Goal: Communication & Community: Answer question/provide support

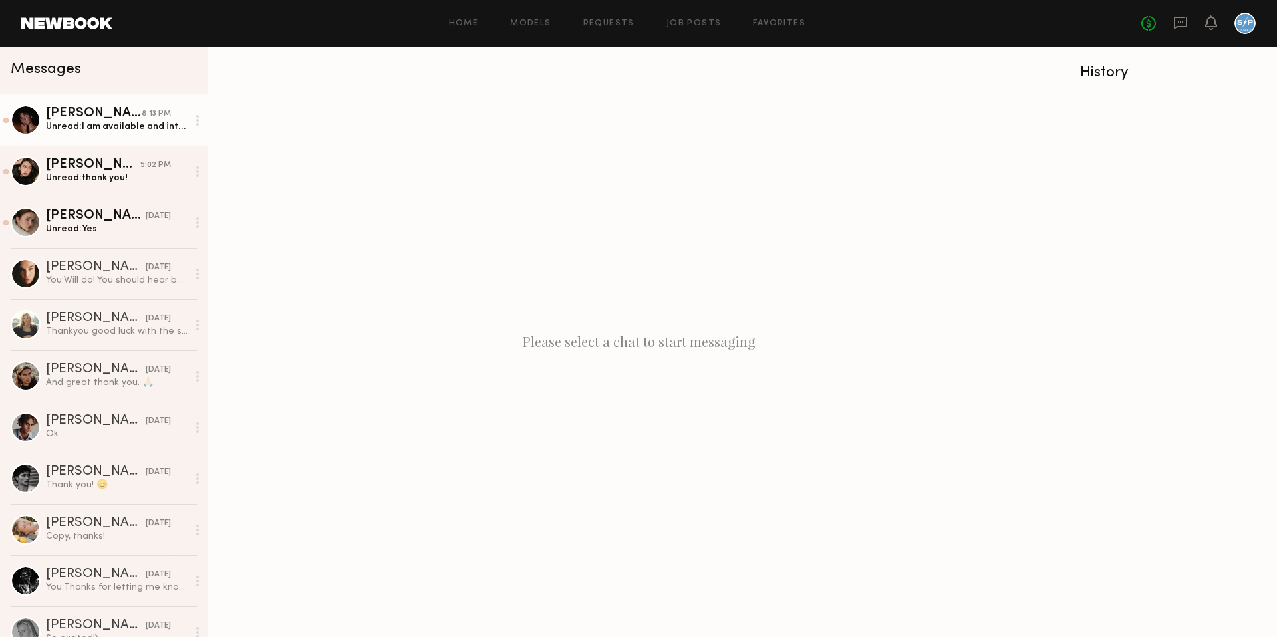
click at [132, 116] on div "[PERSON_NAME]" at bounding box center [94, 113] width 96 height 13
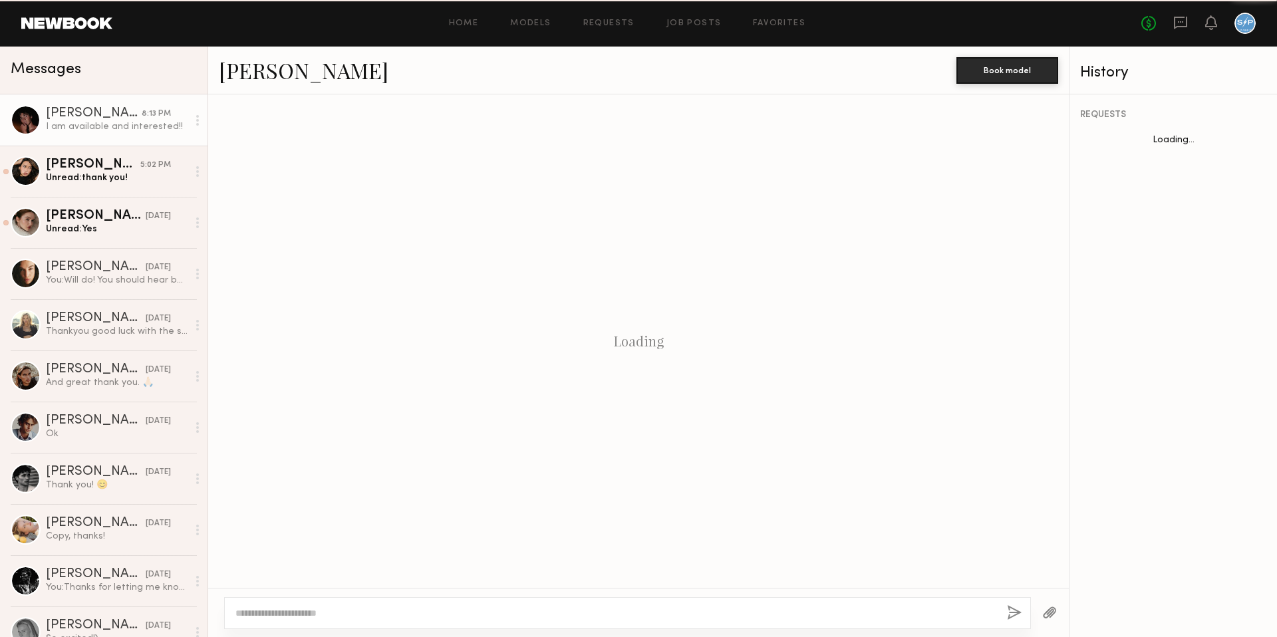
scroll to position [326, 0]
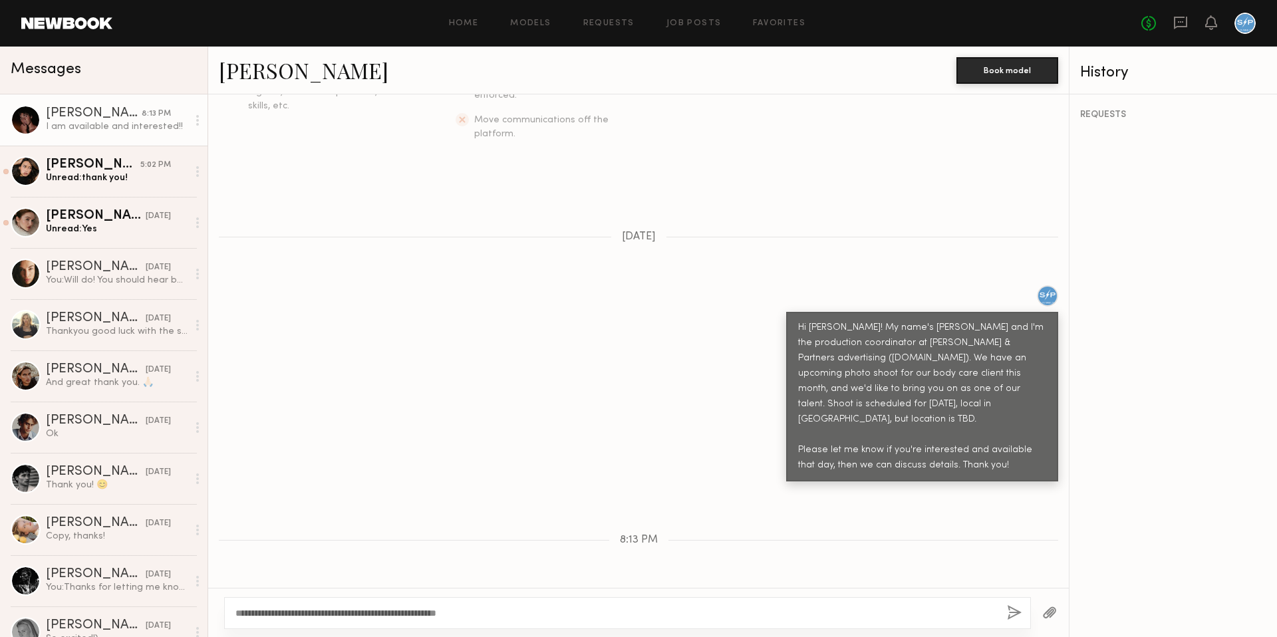
type textarea "**********"
click at [1013, 616] on button "button" at bounding box center [1014, 613] width 15 height 17
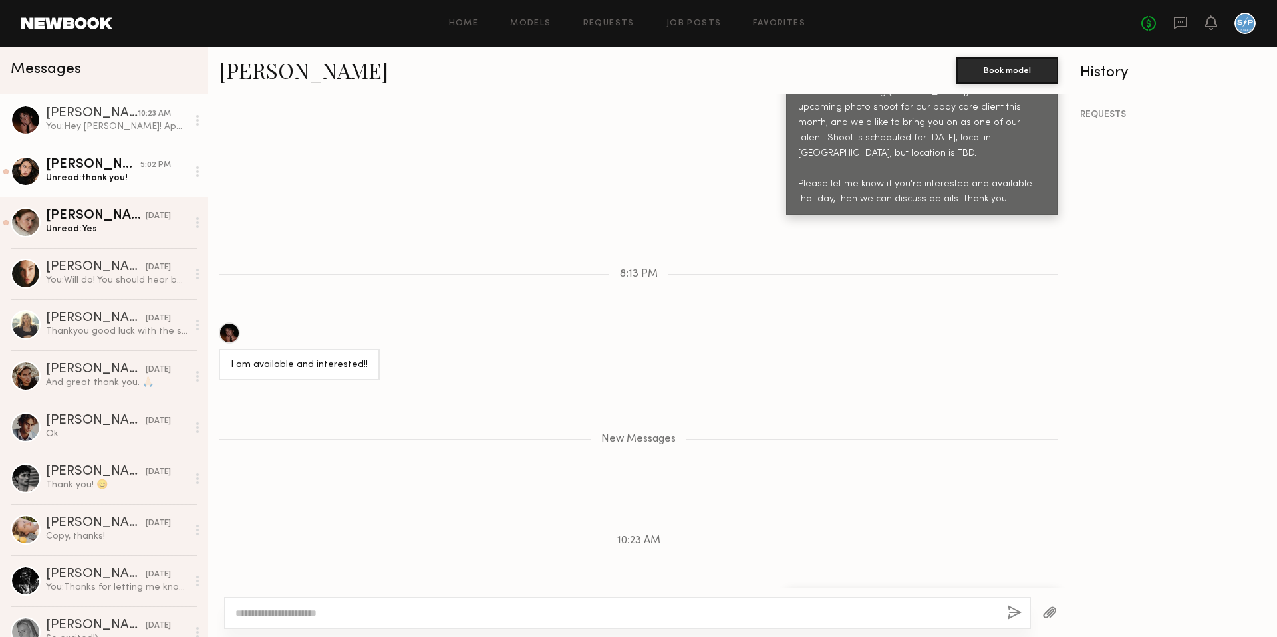
click at [112, 184] on div "Unread: thank you!" at bounding box center [117, 178] width 142 height 13
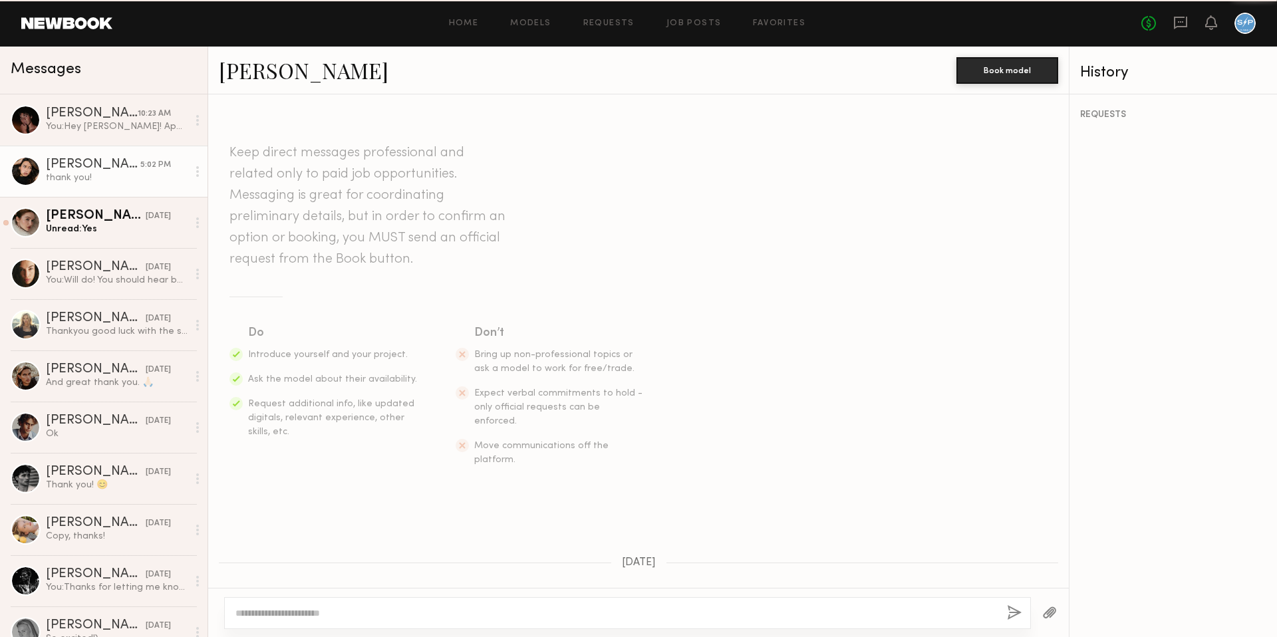
scroll to position [957, 0]
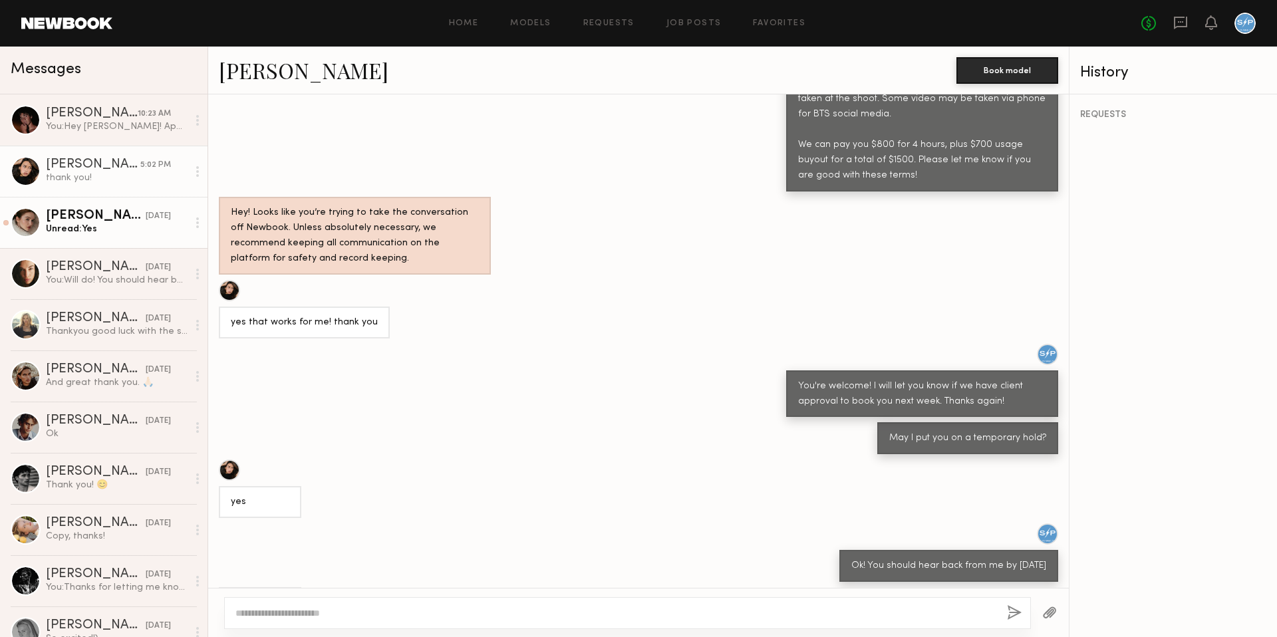
click at [112, 234] on div "Unread: Yes" at bounding box center [117, 229] width 142 height 13
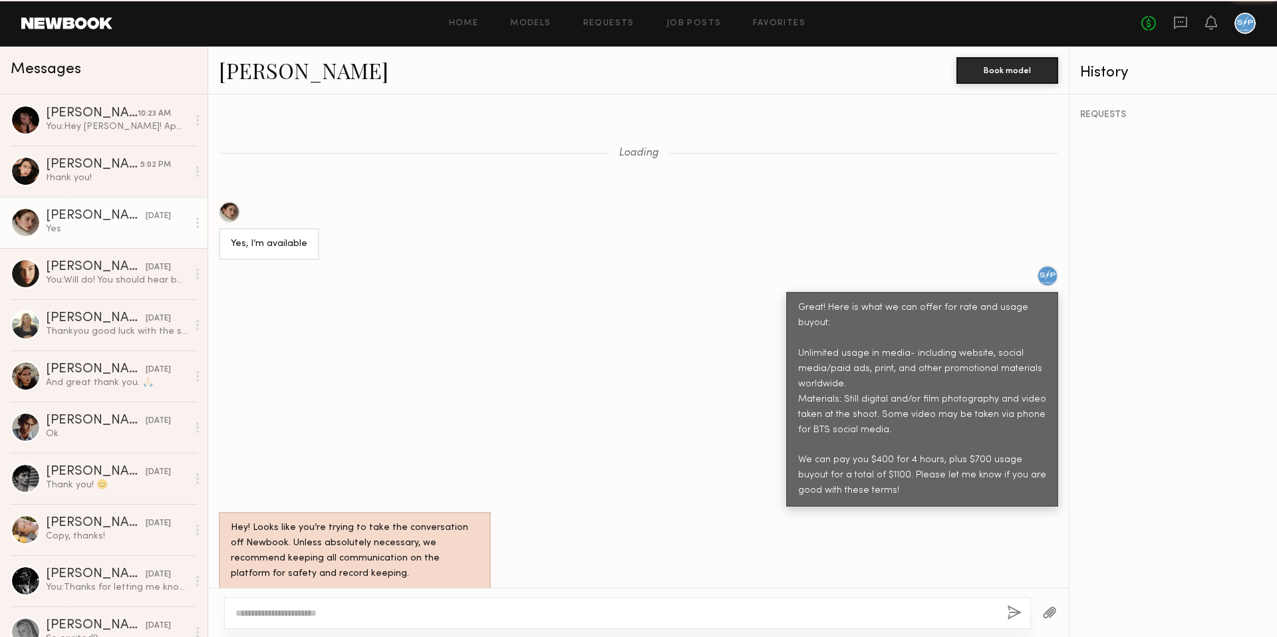
scroll to position [485, 0]
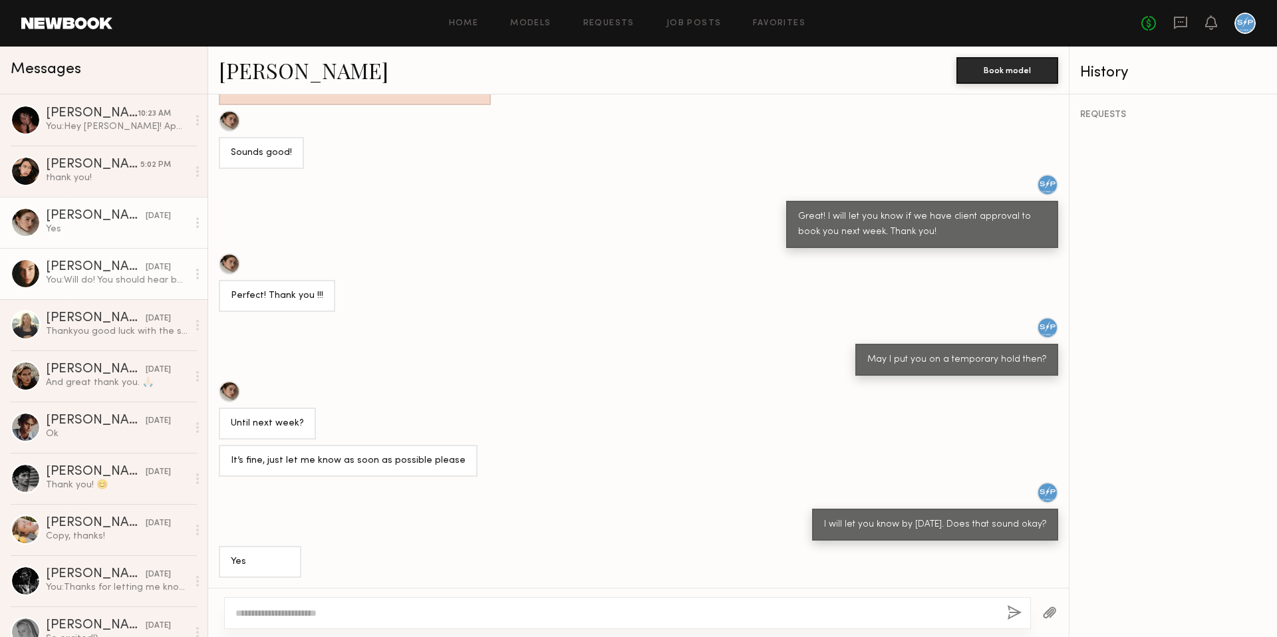
click at [100, 270] on div "[PERSON_NAME]" at bounding box center [96, 267] width 100 height 13
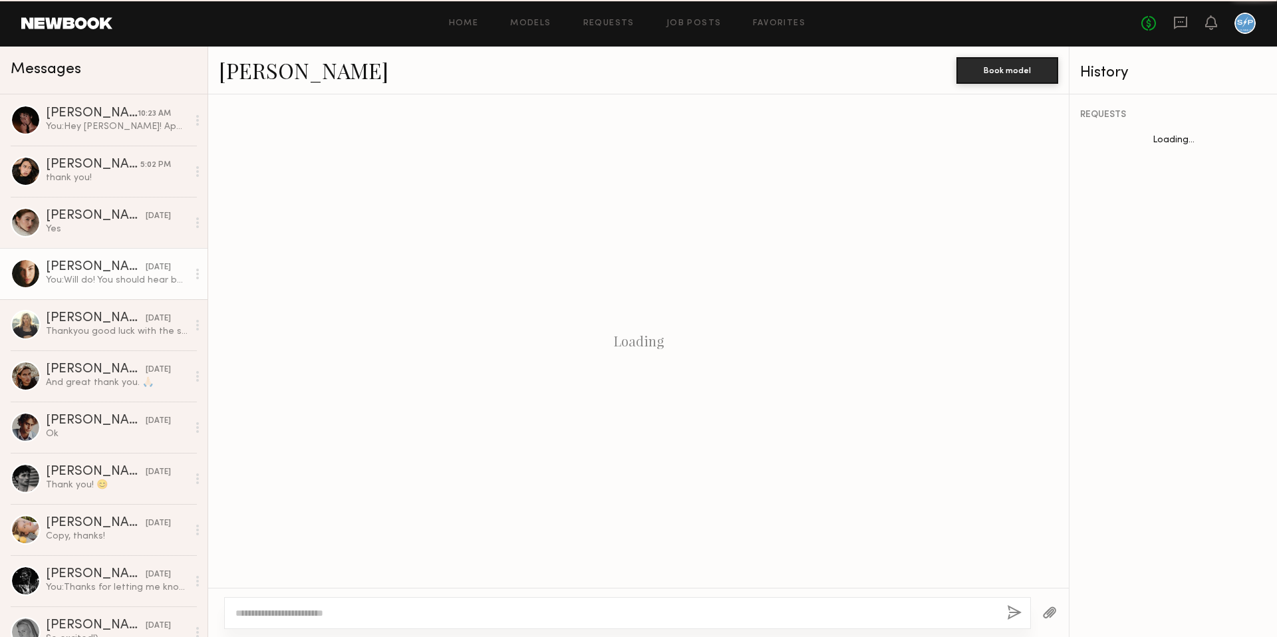
scroll to position [1097, 0]
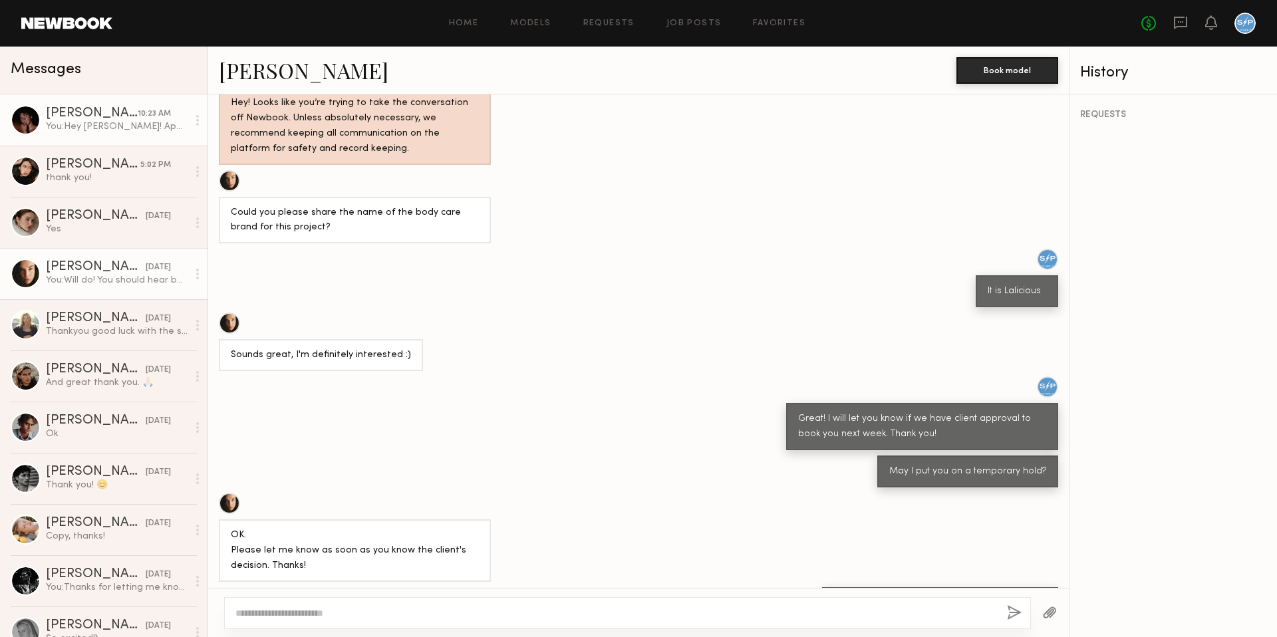
click at [112, 119] on div "[PERSON_NAME]" at bounding box center [92, 113] width 92 height 13
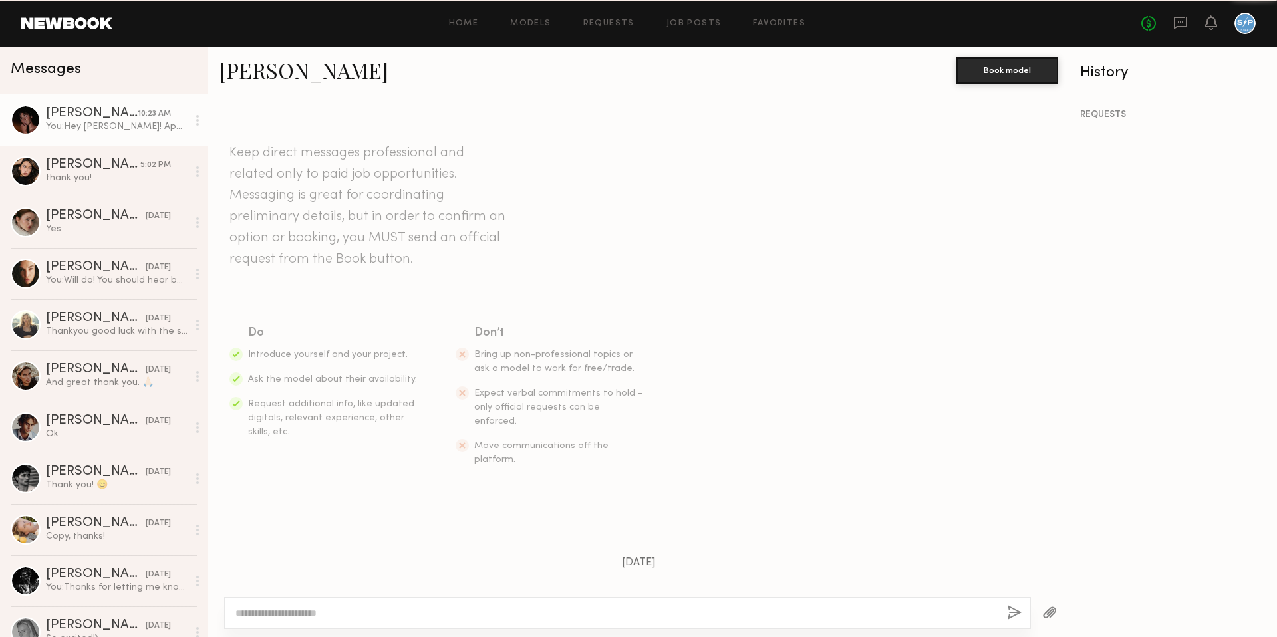
scroll to position [491, 0]
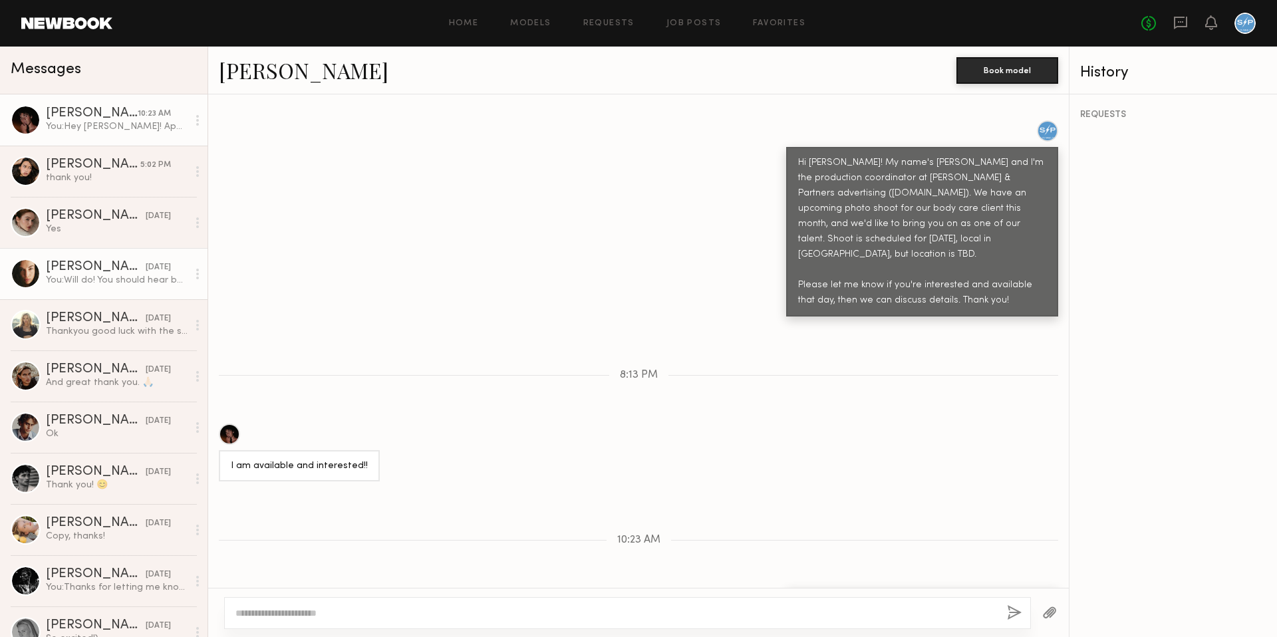
click at [126, 275] on div "You: Will do! You should hear back from me by [DATE]" at bounding box center [117, 280] width 142 height 13
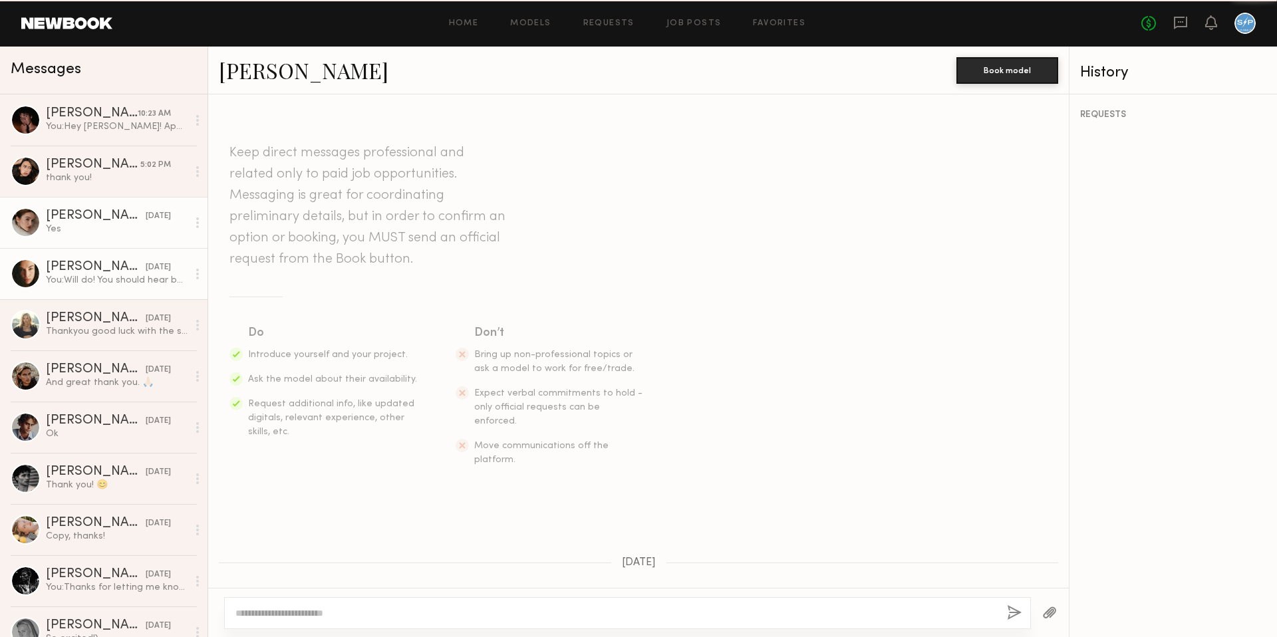
scroll to position [1097, 0]
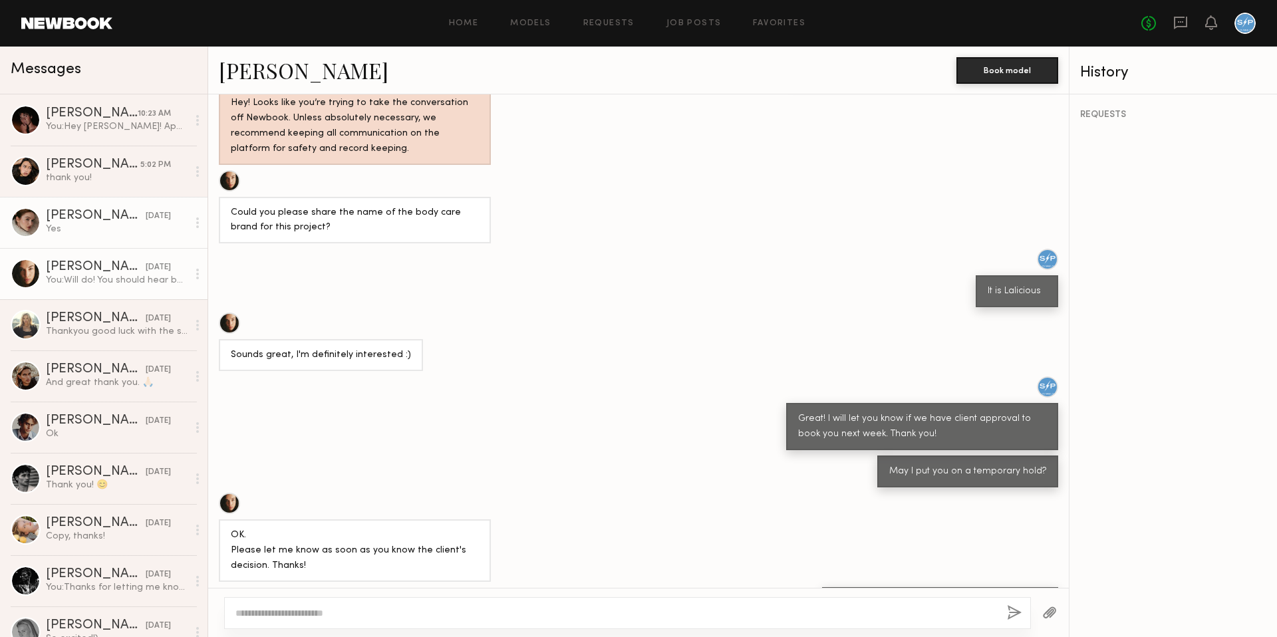
click at [130, 227] on div "Yes" at bounding box center [117, 229] width 142 height 13
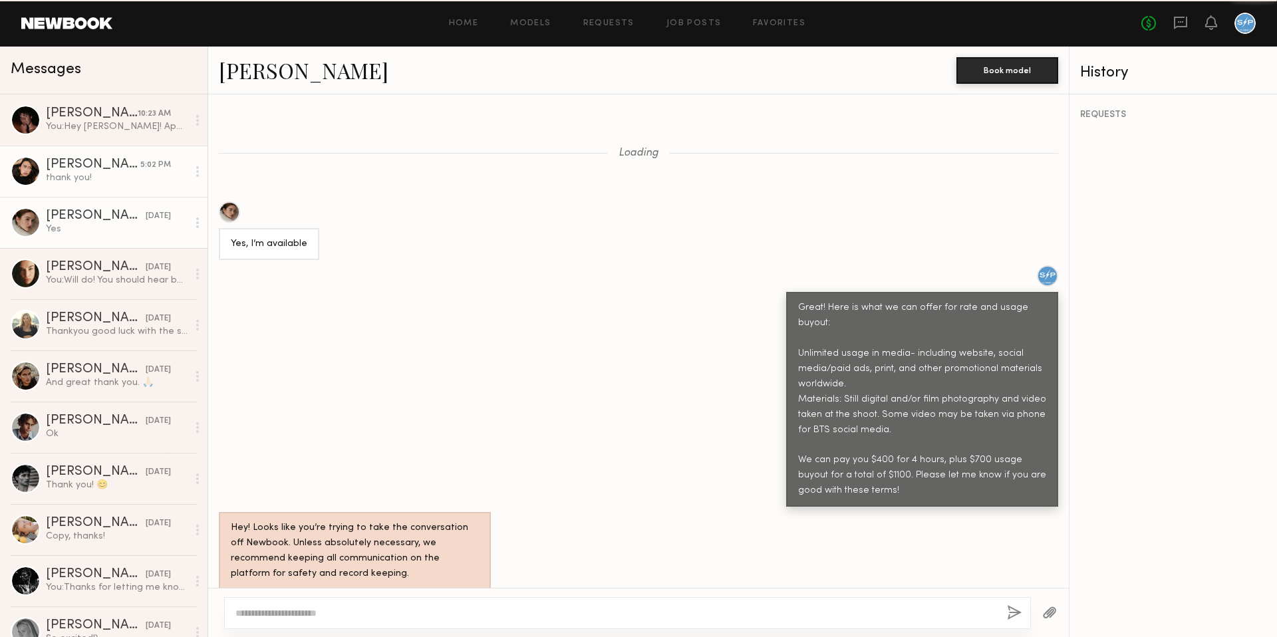
scroll to position [485, 0]
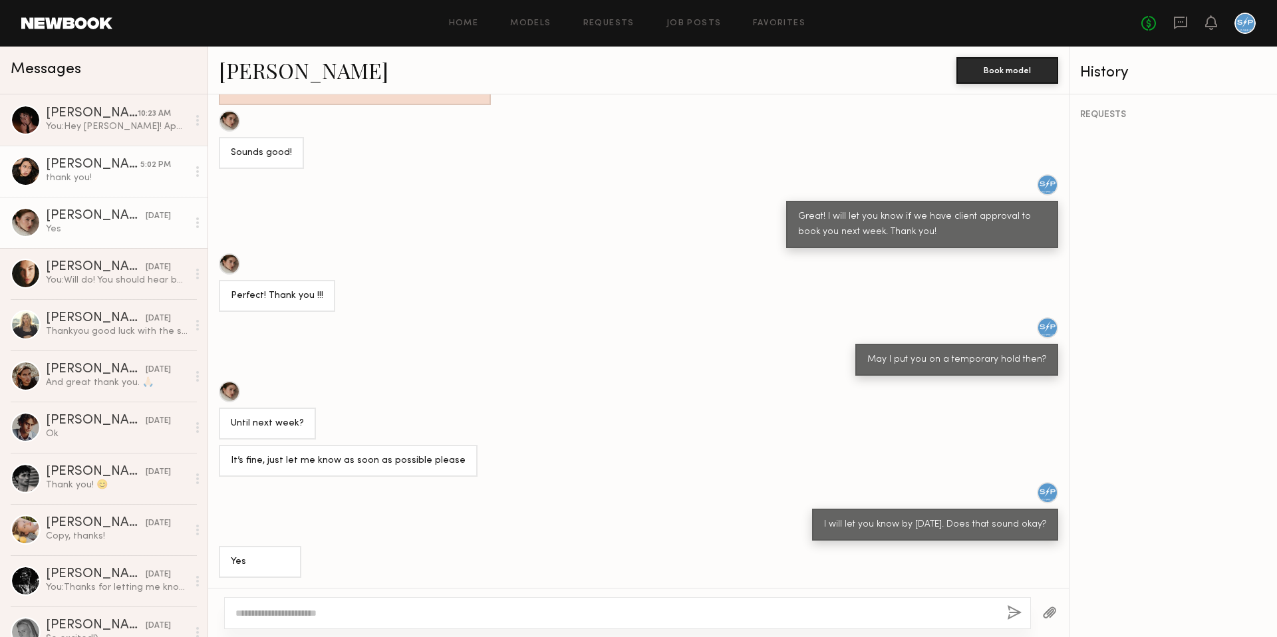
click at [146, 183] on div "thank you!" at bounding box center [117, 178] width 142 height 13
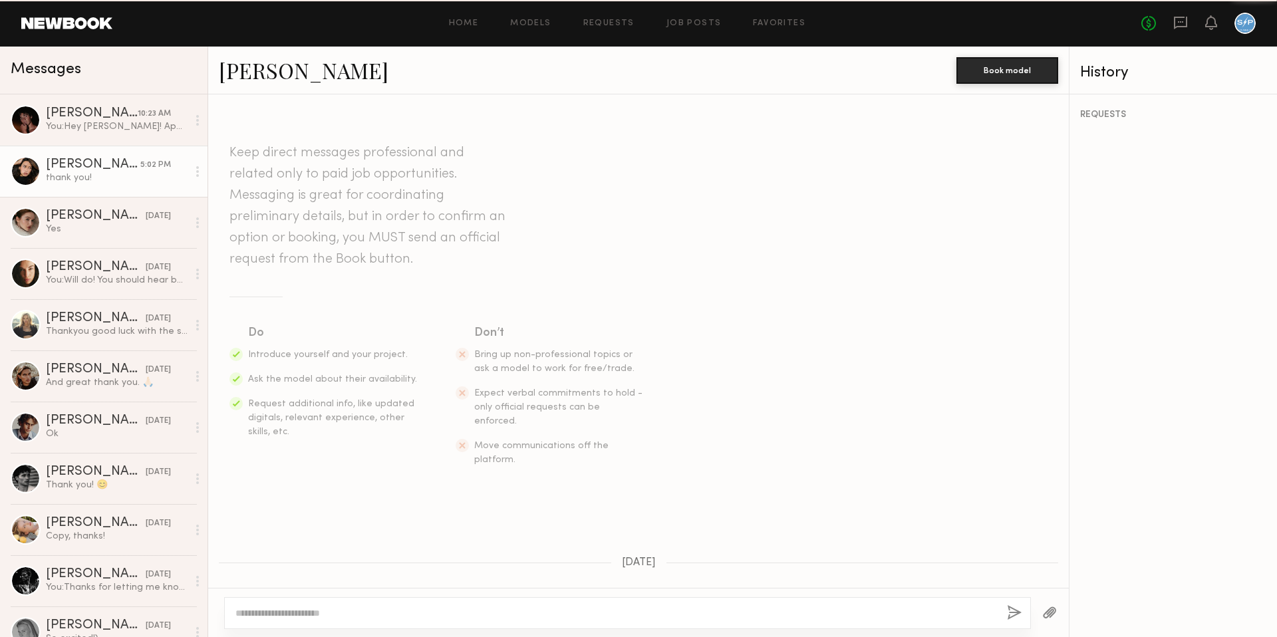
scroll to position [957, 0]
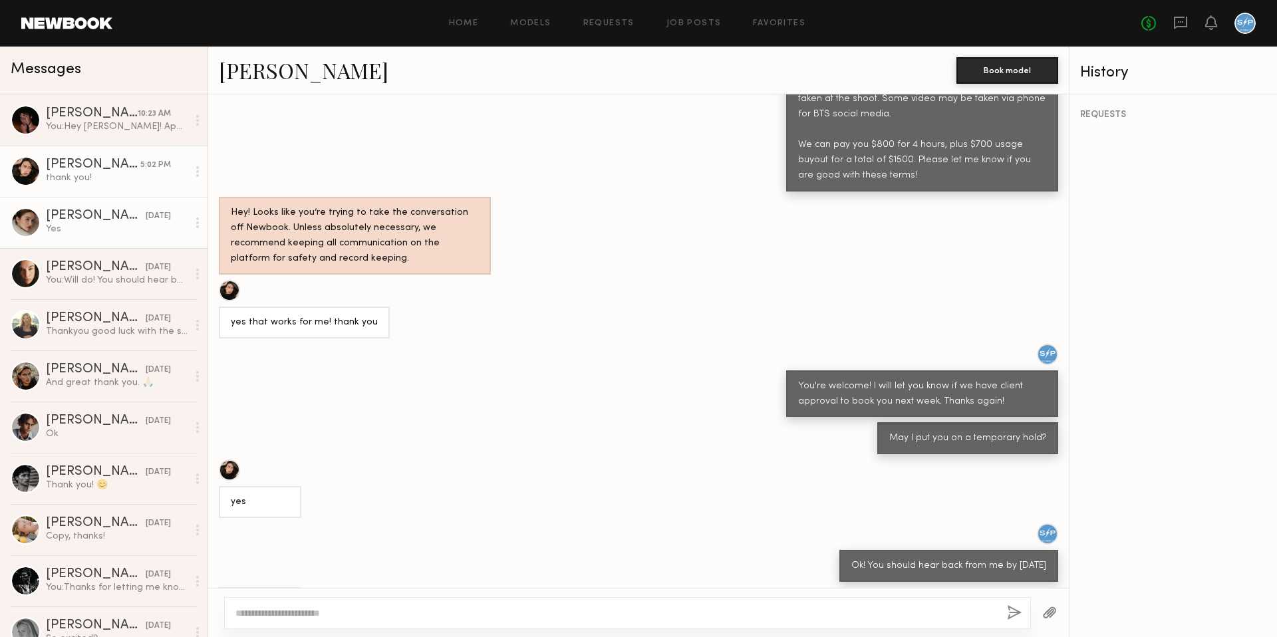
click at [92, 235] on div "Yes" at bounding box center [117, 229] width 142 height 13
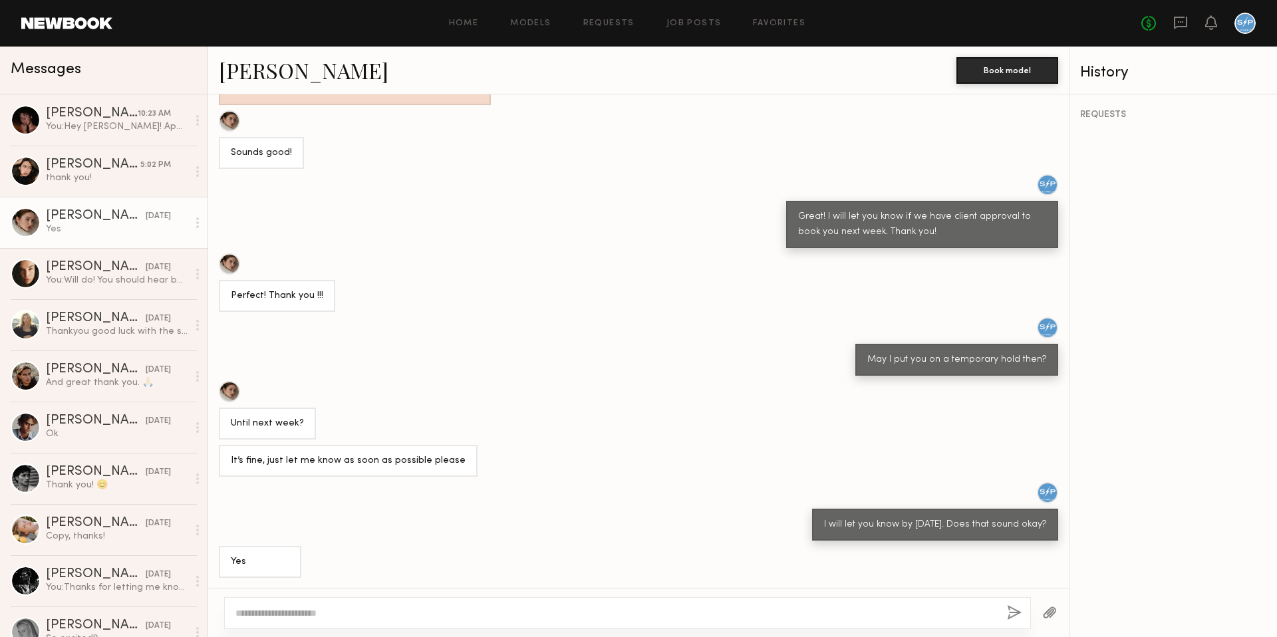
scroll to position [485, 0]
